Goal: Task Accomplishment & Management: Complete application form

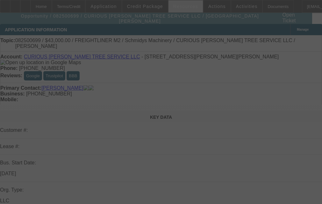
select select "0"
select select "6"
select select "0"
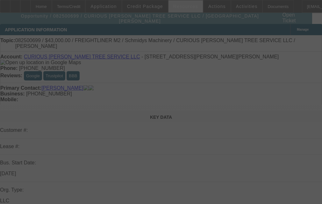
select select "0"
select select "6"
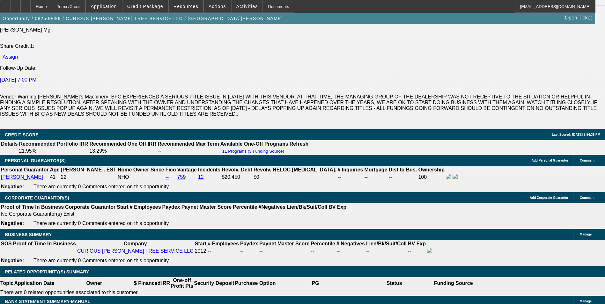
scroll to position [861, 0]
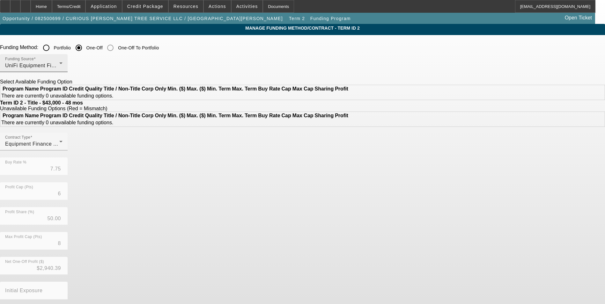
click at [78, 64] on span "UniFi Equipment Finance, Inc." at bounding box center [41, 65] width 73 height 5
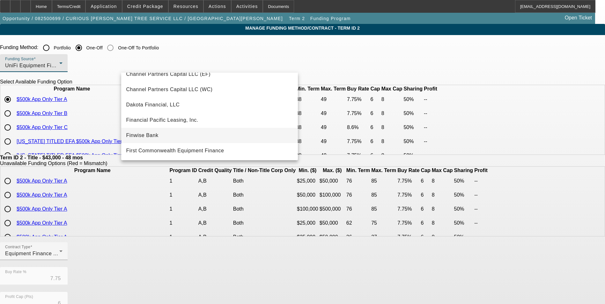
scroll to position [53, 0]
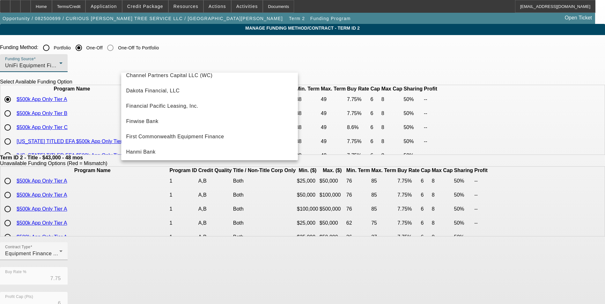
click at [69, 133] on div at bounding box center [302, 152] width 605 height 304
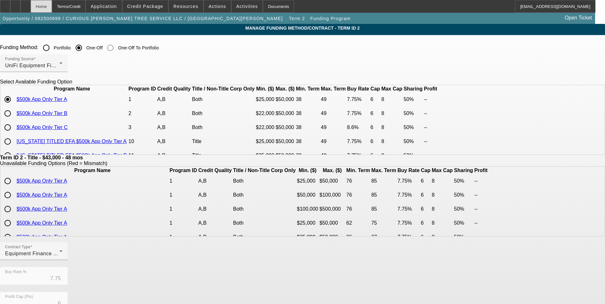
click at [52, 9] on div "Home" at bounding box center [41, 6] width 21 height 13
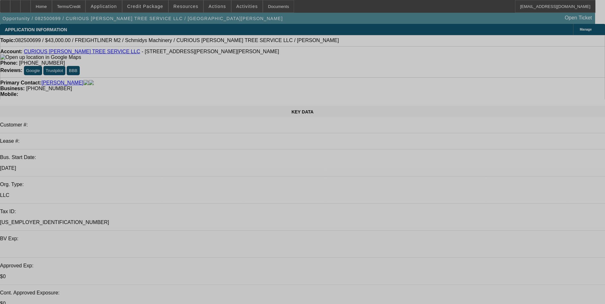
select select "0"
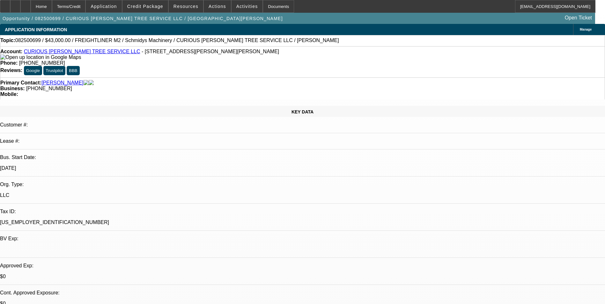
select select "0"
select select "6"
select select "0"
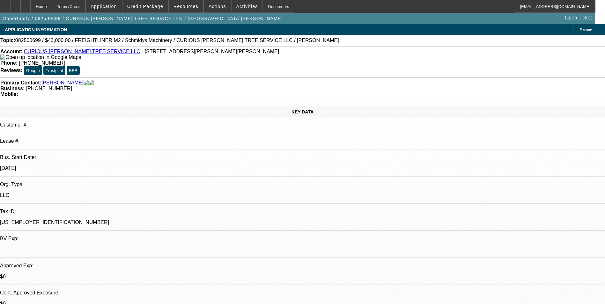
select select "0"
select select "6"
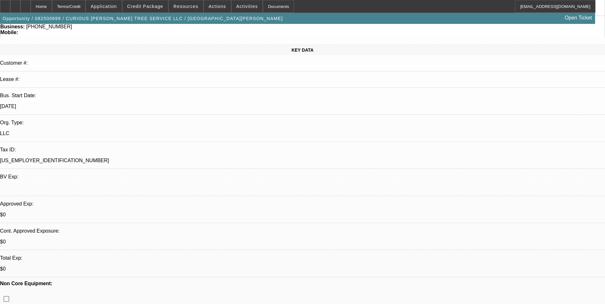
scroll to position [64, 0]
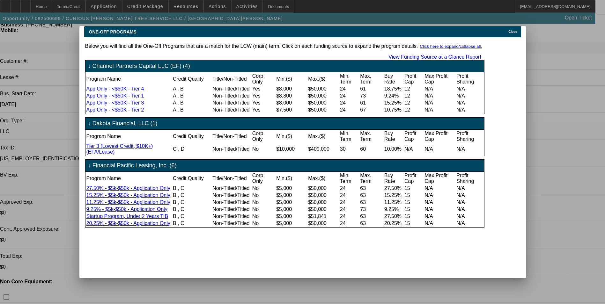
scroll to position [0, 0]
click at [327, 26] on div "Close" at bounding box center [514, 29] width 14 height 7
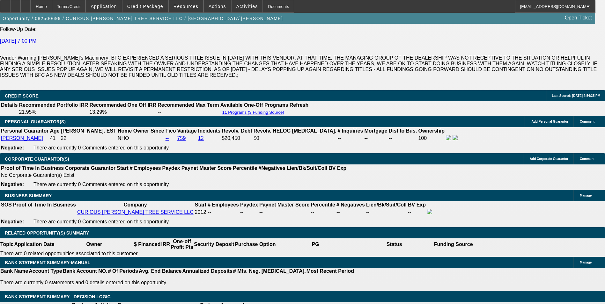
scroll to position [893, 0]
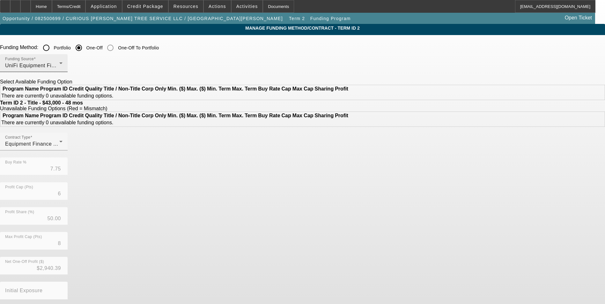
click at [59, 67] on div "UniFi Equipment Finance, Inc." at bounding box center [32, 66] width 54 height 8
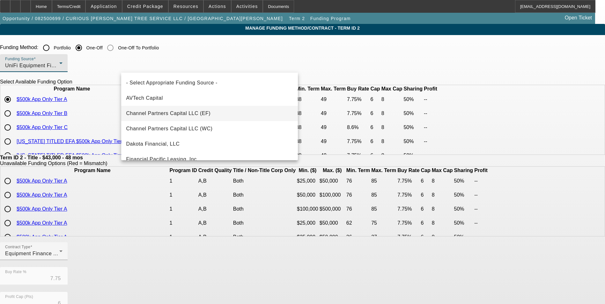
click at [198, 114] on span "Channel Partners Capital LLC (EF)" at bounding box center [168, 114] width 85 height 8
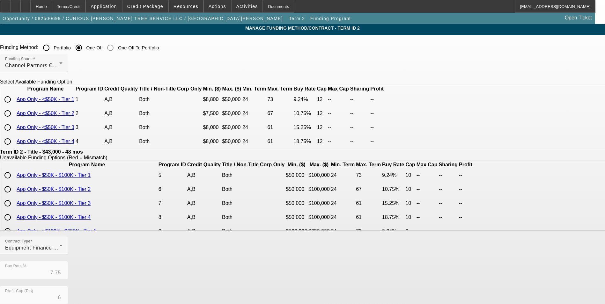
click at [14, 106] on input "radio" at bounding box center [7, 99] width 13 height 13
radio input "true"
type input "9.24"
type input "12"
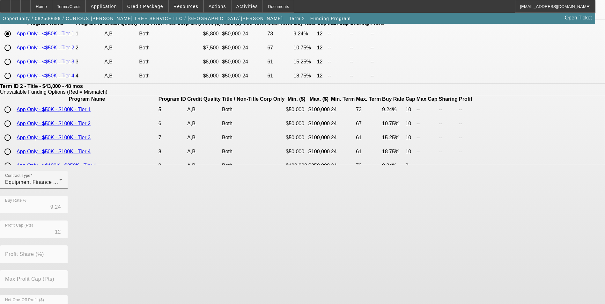
scroll to position [137, 0]
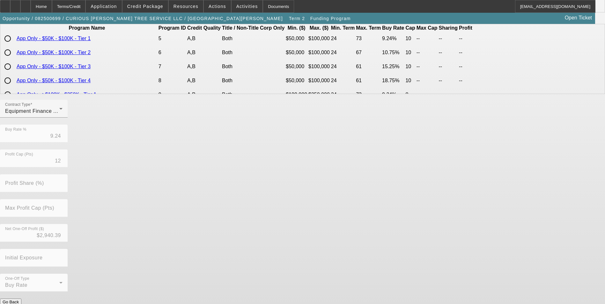
click at [18, 203] on button "Submit" at bounding box center [9, 308] width 18 height 7
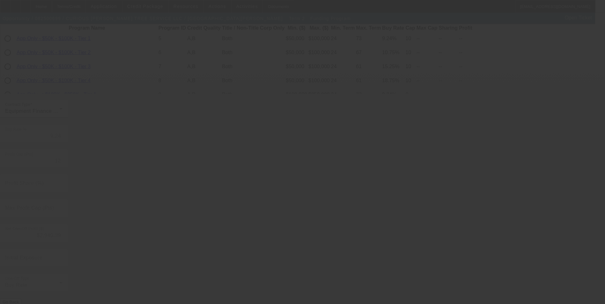
type input "7.75"
type input "6"
type input "50.00"
type input "8"
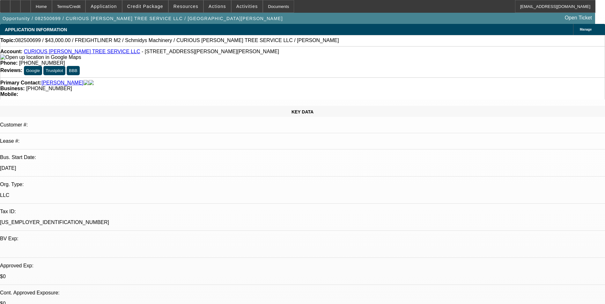
select select "0"
select select "6"
select select "0"
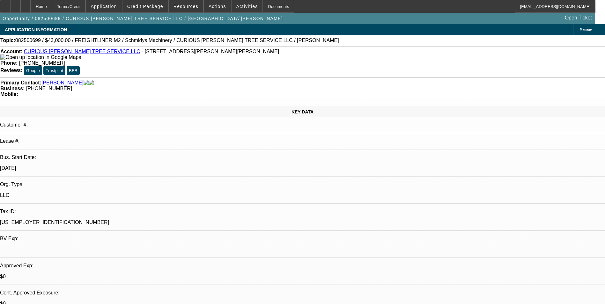
select select "0"
select select "6"
click at [157, 8] on span "Credit Package" at bounding box center [145, 6] width 36 height 5
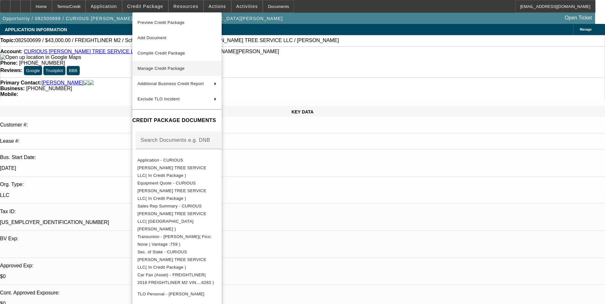
click at [175, 66] on span "Manage Credit Package" at bounding box center [160, 68] width 47 height 5
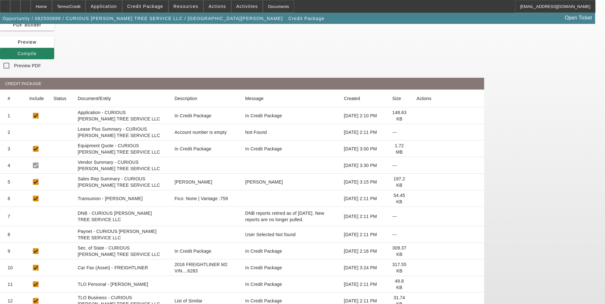
scroll to position [90, 0]
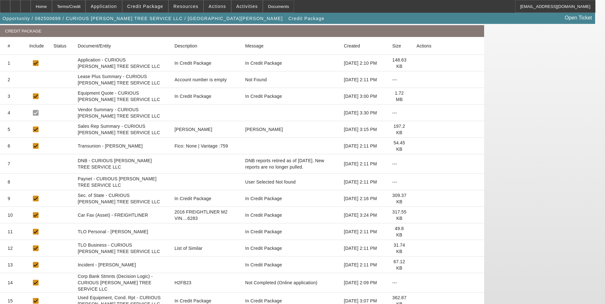
click at [327, 203] on icon at bounding box center [416, 301] width 0 height 0
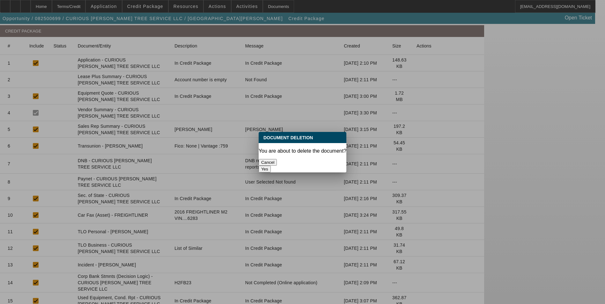
click at [271, 166] on button "Yes" at bounding box center [265, 169] width 12 height 7
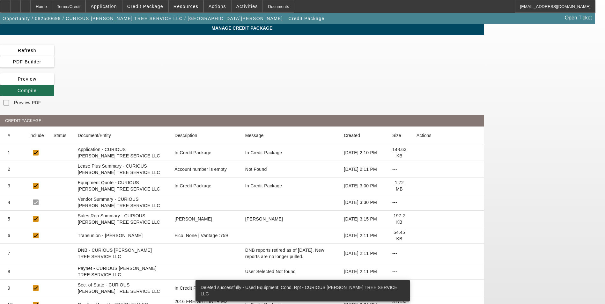
click at [37, 88] on span "Compile" at bounding box center [27, 90] width 19 height 5
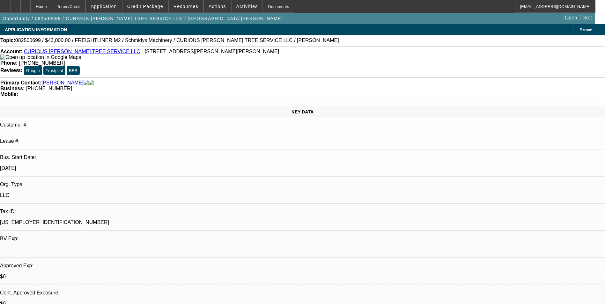
select select "0"
select select "6"
select select "0"
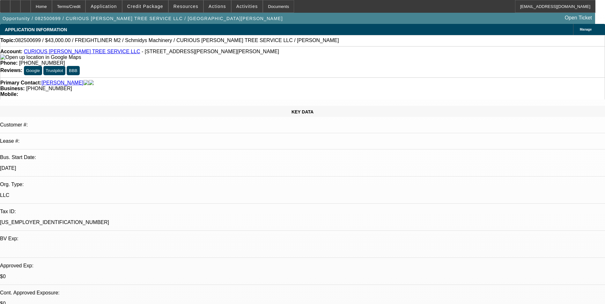
select select "0"
select select "6"
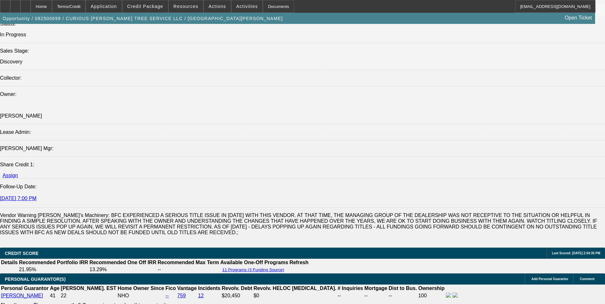
scroll to position [733, 0]
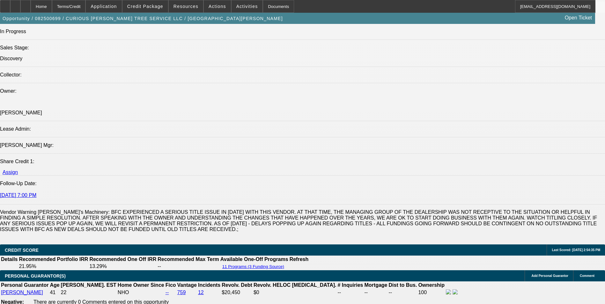
drag, startPoint x: 42, startPoint y: 84, endPoint x: 283, endPoint y: 96, distance: 240.4
drag, startPoint x: 283, startPoint y: 96, endPoint x: 270, endPoint y: 91, distance: 13.5
copy span "Curious [PERSON_NAME] Tree Service is a full-service, certified tree care busin…"
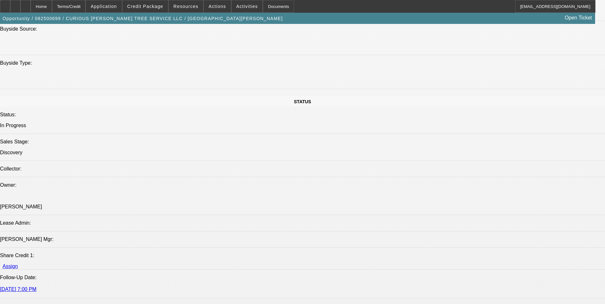
scroll to position [638, 0]
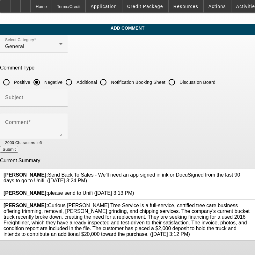
click at [75, 80] on input "Additional" at bounding box center [69, 82] width 13 height 13
radio input "true"
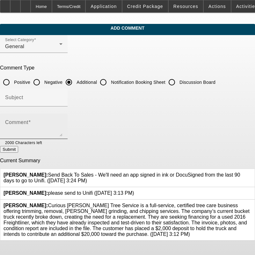
click at [63, 119] on div "Comment" at bounding box center [33, 127] width 57 height 26
paste textarea "Curious [PERSON_NAME] Tree Service is a full-service, certified tree care busin…"
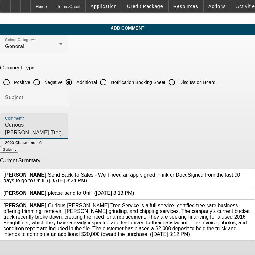
scroll to position [21, 0]
type textarea "Curious Joe Tree Service is a full-service, certified tree care business offeri…"
click at [18, 152] on button "Submit" at bounding box center [9, 149] width 18 height 7
radio input "true"
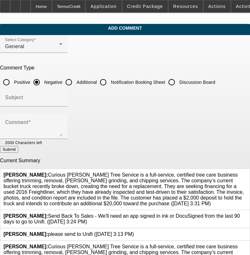
click at [247, 172] on icon at bounding box center [247, 172] width 0 height 0
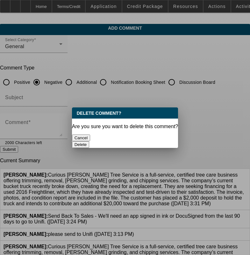
click at [90, 141] on button "Delete" at bounding box center [81, 144] width 18 height 7
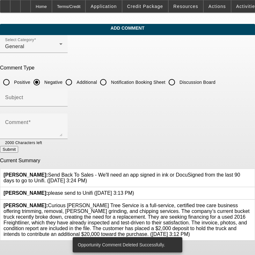
click at [252, 203] on icon at bounding box center [252, 203] width 0 height 0
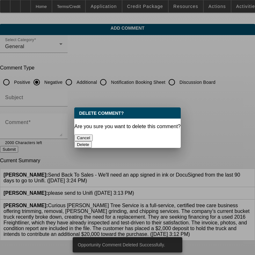
click at [92, 141] on button "Delete" at bounding box center [83, 144] width 18 height 7
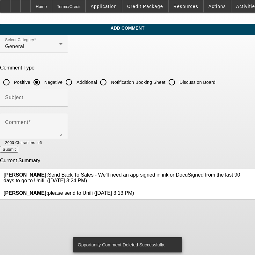
click at [75, 82] on input "Additional" at bounding box center [69, 82] width 13 height 13
radio input "true"
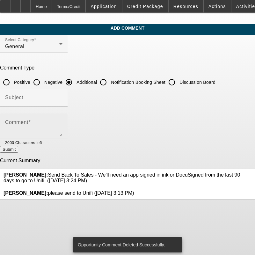
click at [63, 121] on textarea "Comment" at bounding box center [33, 128] width 57 height 15
paste textarea "Curious [PERSON_NAME] Tree Service is a full-service, certified tree care busin…"
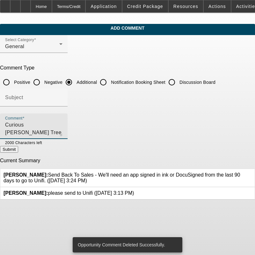
scroll to position [21, 0]
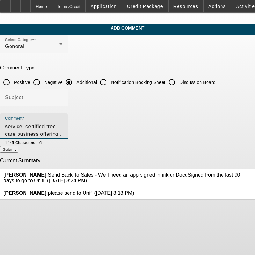
click at [63, 125] on textarea "Curious [PERSON_NAME] Tree Service is a full-service, certified tree care busin…" at bounding box center [33, 128] width 57 height 15
type textarea "Curious Joe Tree Service is a full-service, certified tree care business offeri…"
click at [18, 151] on button "Submit" at bounding box center [9, 149] width 18 height 7
radio input "true"
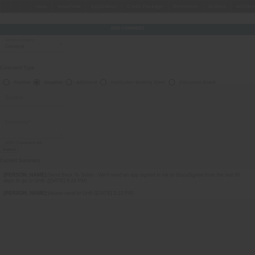
scroll to position [0, 0]
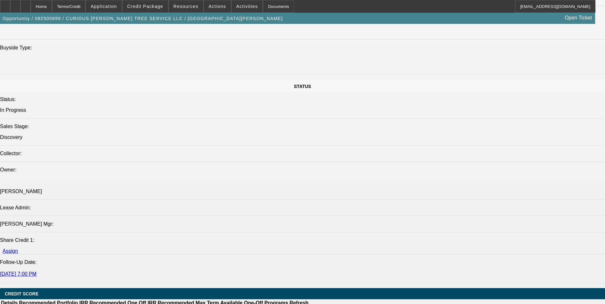
select select "0"
select select "6"
select select "0"
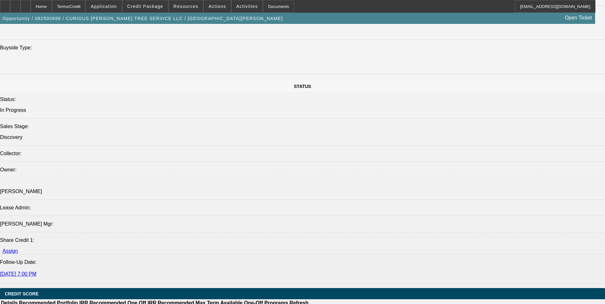
select select "0"
select select "6"
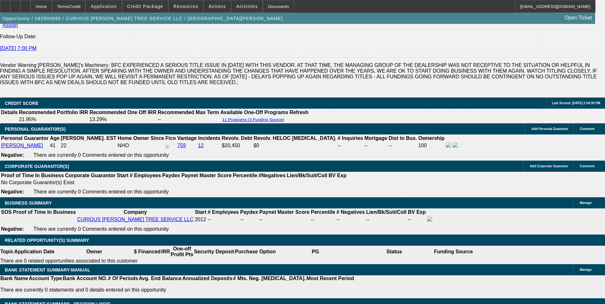
scroll to position [912, 0]
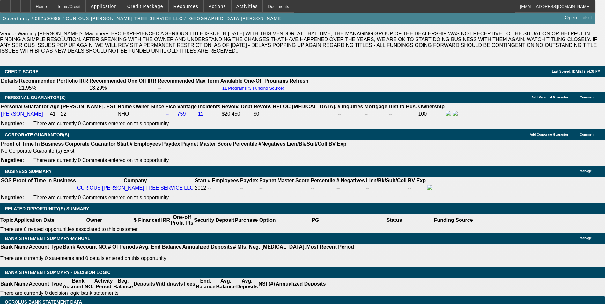
drag, startPoint x: 138, startPoint y: 149, endPoint x: 165, endPoint y: 149, distance: 26.8
type input "UNKNOWN"
type input "12.5"
type input "$1,132.35"
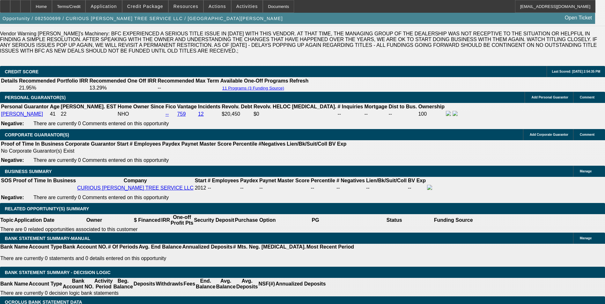
type input "12.5"
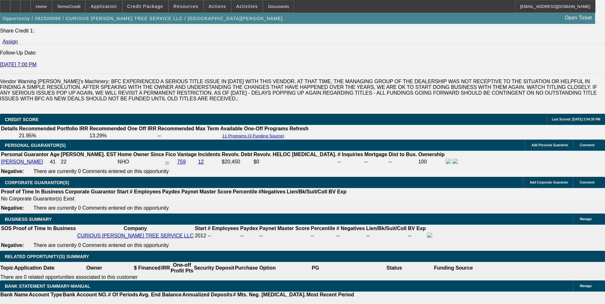
scroll to position [816, 0]
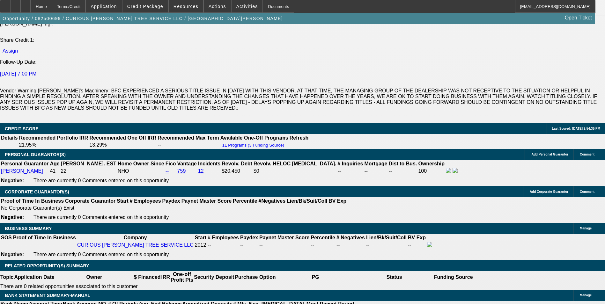
scroll to position [912, 0]
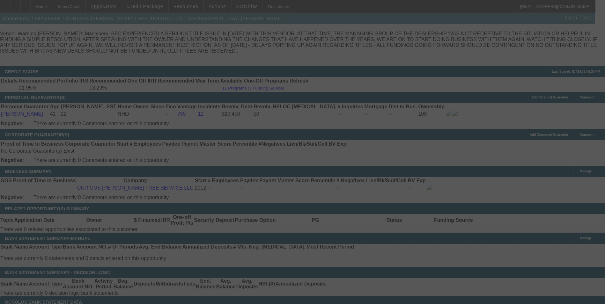
select select "0"
select select "6"
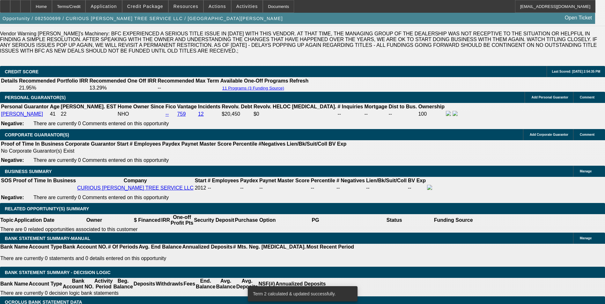
select select "2"
type input "UNKNOWN"
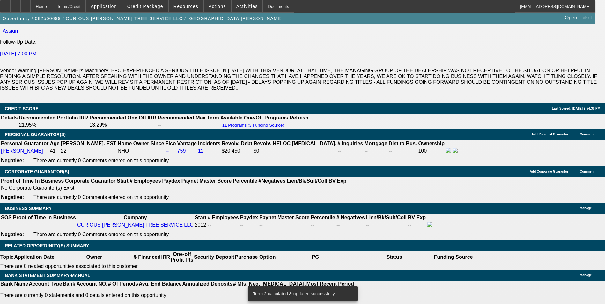
scroll to position [816, 0]
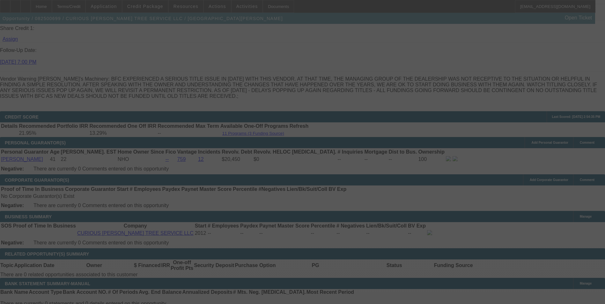
scroll to position [944, 0]
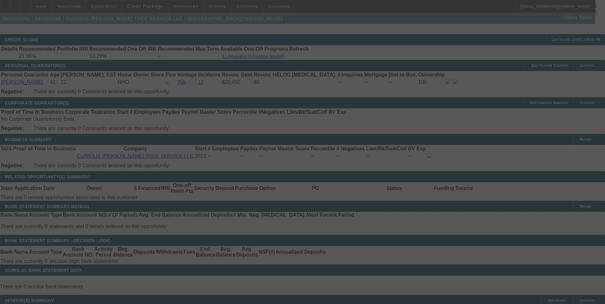
select select "0"
select select "2"
select select "0"
select select "6"
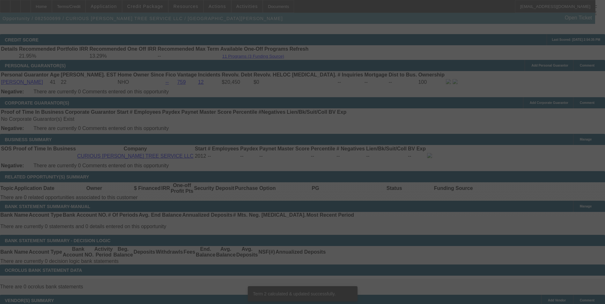
scroll to position [938, 0]
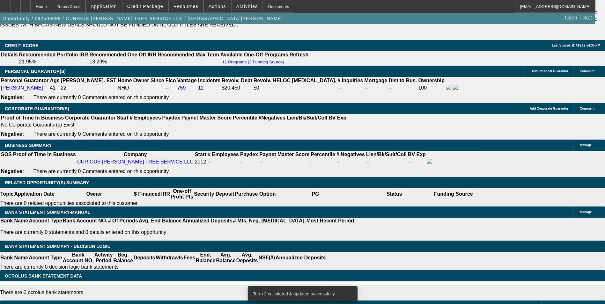
drag, startPoint x: 141, startPoint y: 122, endPoint x: 172, endPoint y: 121, distance: 31.6
type input "UNKNOWN"
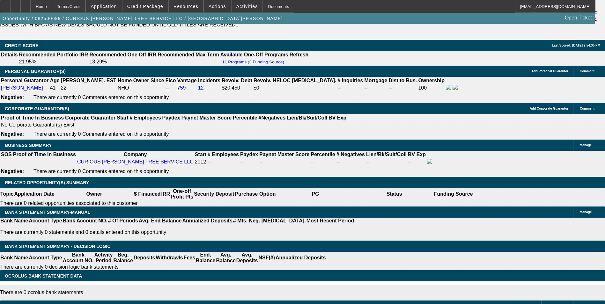
type input "12"
type input "$1,132.35"
type input "12.9"
type input "$1,151.45"
type input "12.9"
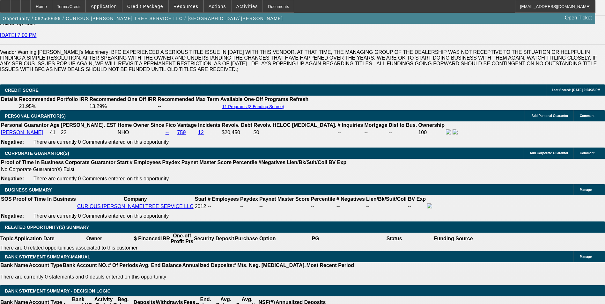
scroll to position [842, 0]
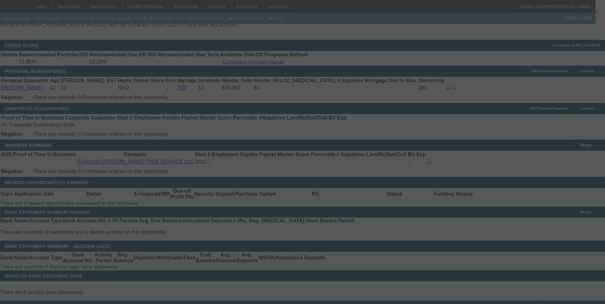
scroll to position [932, 0]
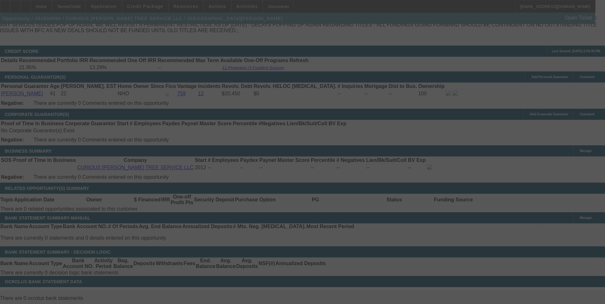
select select "0"
select select "2"
select select "0"
select select "6"
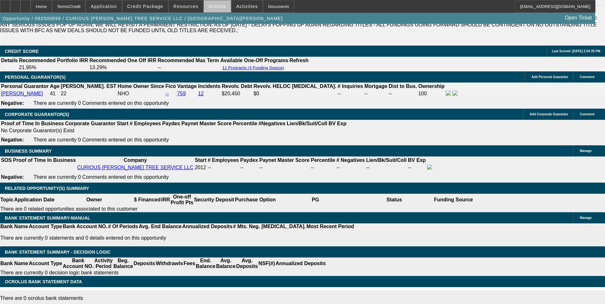
click at [215, 6] on span "Actions" at bounding box center [218, 6] width 18 height 5
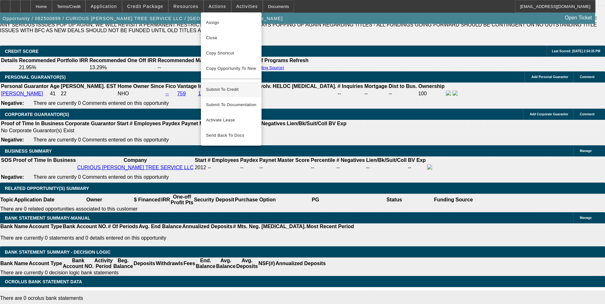
click at [239, 86] on span "Submit To Credit" at bounding box center [231, 90] width 50 height 8
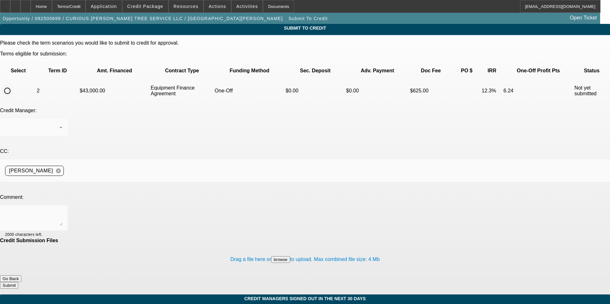
click at [14, 85] on input "radio" at bounding box center [7, 91] width 13 height 13
radio input "true"
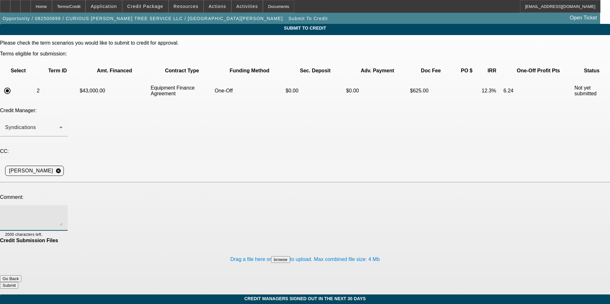
click at [63, 210] on textarea at bounding box center [33, 217] width 57 height 15
type textarea "please send to CPEF"
click at [18, 282] on button "Submit" at bounding box center [9, 285] width 18 height 7
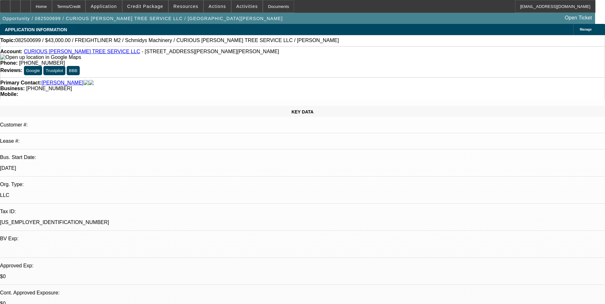
select select "0"
select select "2"
select select "0"
select select "6"
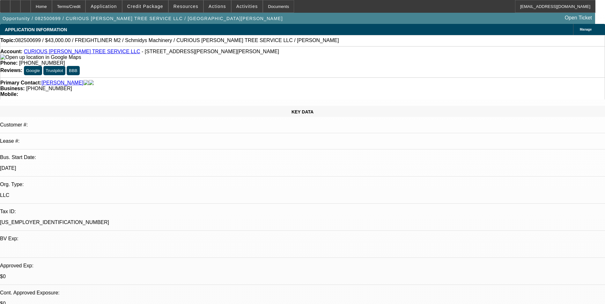
select select "0"
select select "6"
